Goal: Navigation & Orientation: Find specific page/section

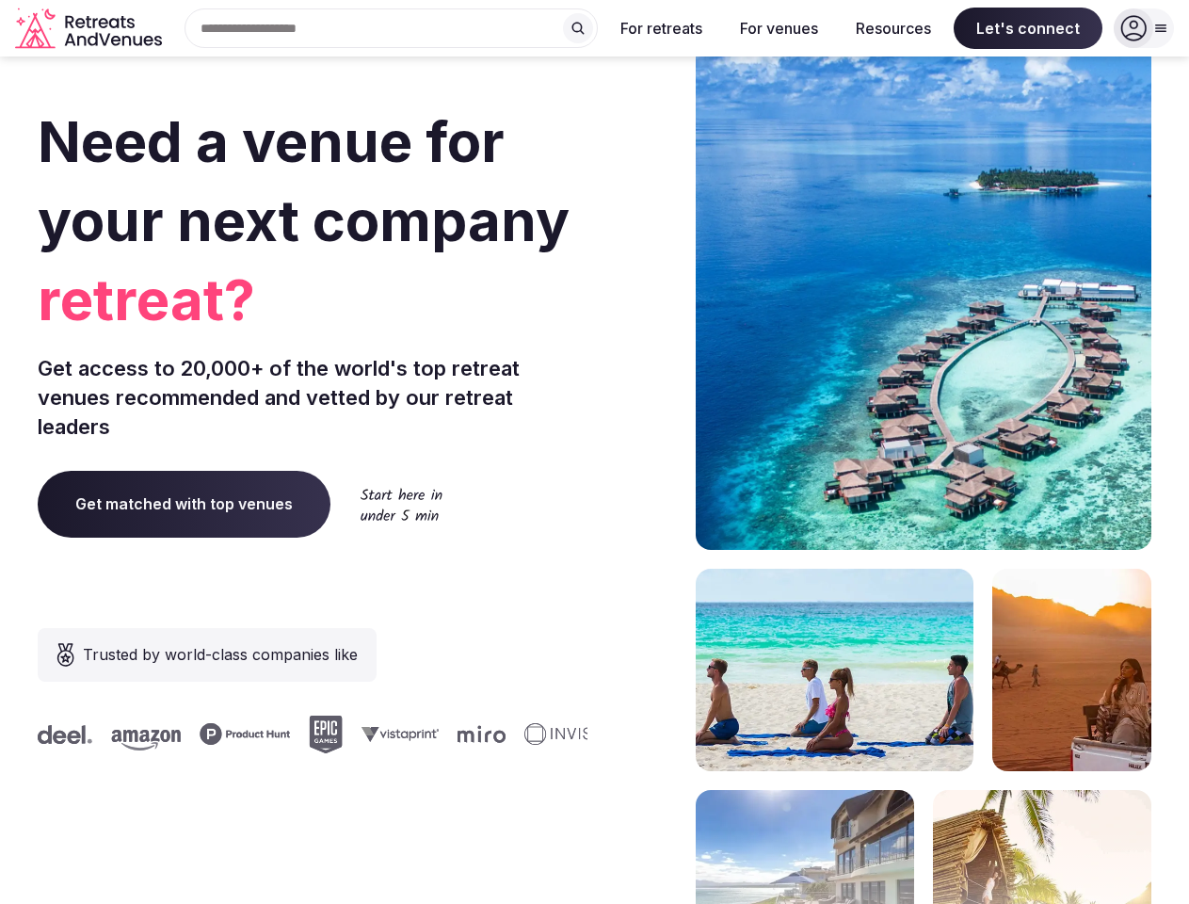
click at [594, 452] on div "Need a venue for your next company retreat? Get access to 20,000+ of the world'…" at bounding box center [594, 563] width 1113 height 1134
click at [392, 28] on div "Search Popular Destinations [GEOGRAPHIC_DATA], [GEOGRAPHIC_DATA] [GEOGRAPHIC_DA…" at bounding box center [383, 28] width 428 height 40
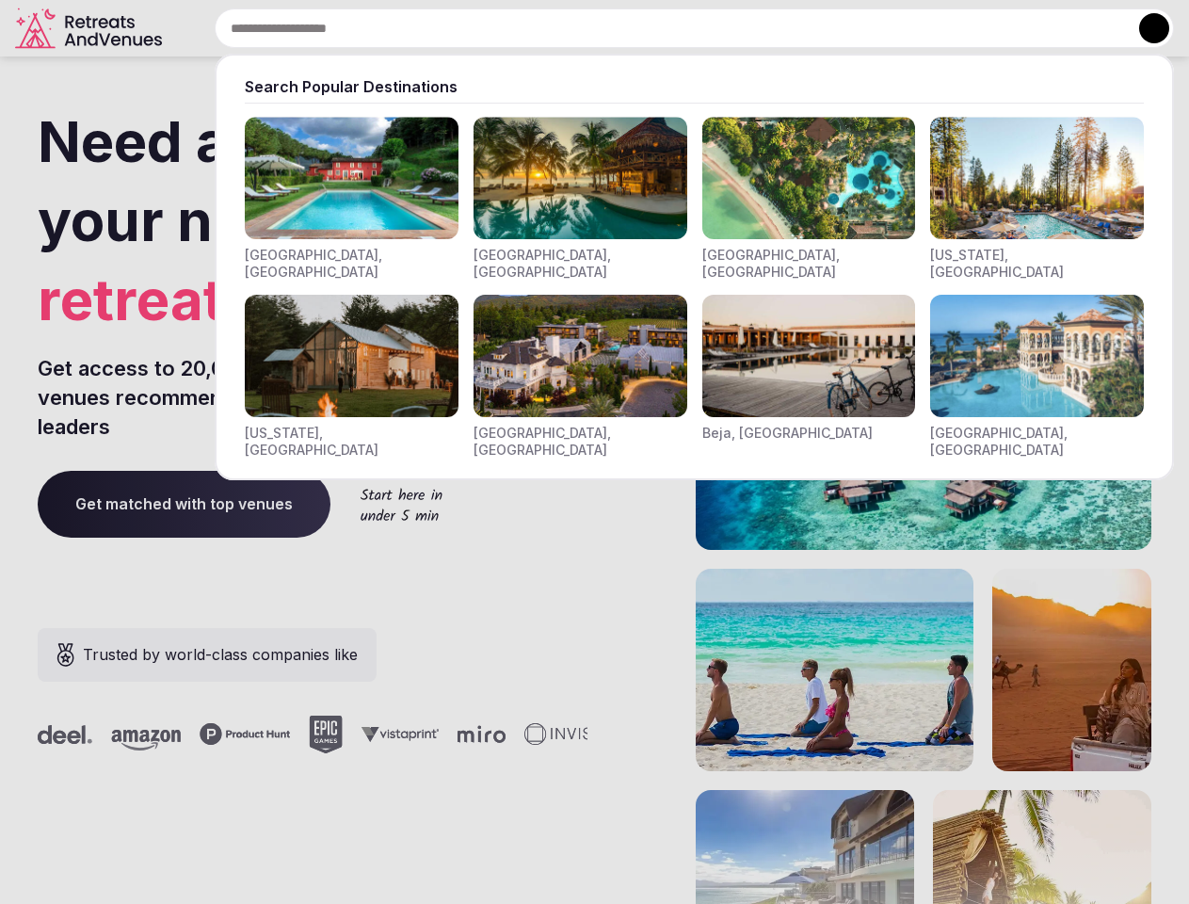
click at [578, 28] on input "text" at bounding box center [694, 28] width 959 height 40
click at [662, 28] on input "text" at bounding box center [694, 28] width 959 height 40
click at [778, 28] on input "text" at bounding box center [694, 28] width 959 height 40
click at [893, 28] on input "text" at bounding box center [694, 28] width 959 height 40
click at [1028, 28] on input "text" at bounding box center [694, 28] width 959 height 40
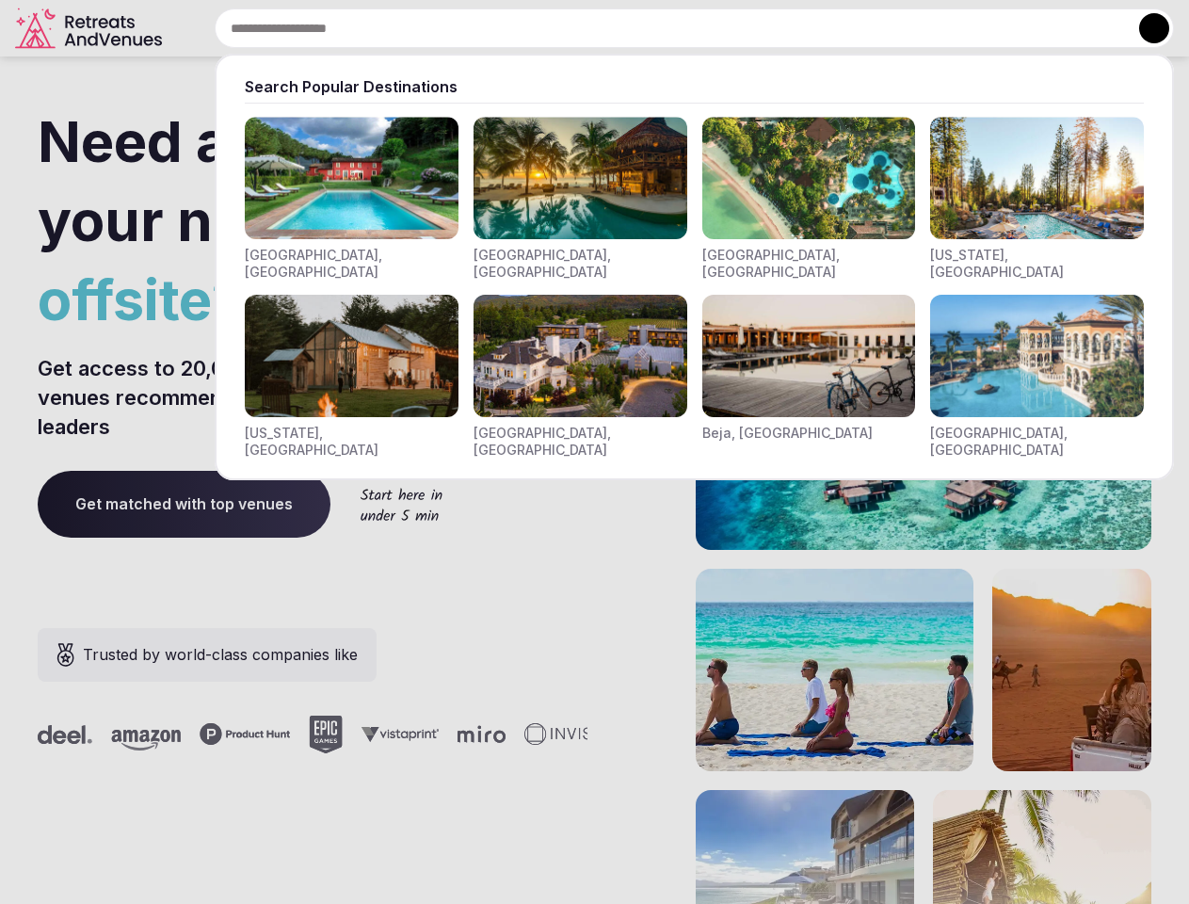
click at [1144, 28] on button at bounding box center [1154, 28] width 30 height 30
